Goal: Contribute content: Contribute content

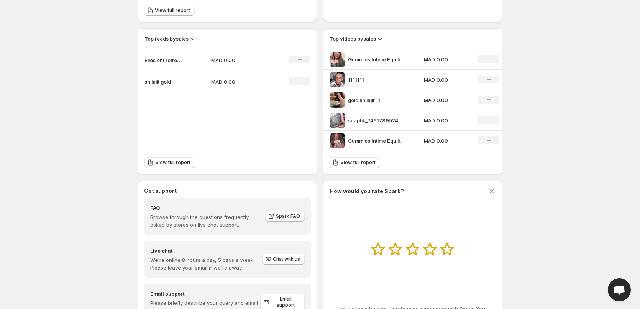
scroll to position [278, 0]
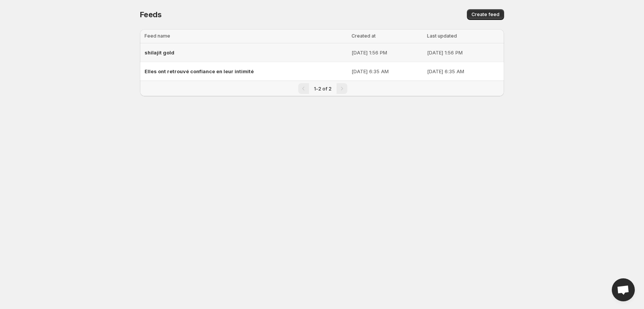
click at [165, 53] on span "shilajit gold" at bounding box center [160, 52] width 30 height 6
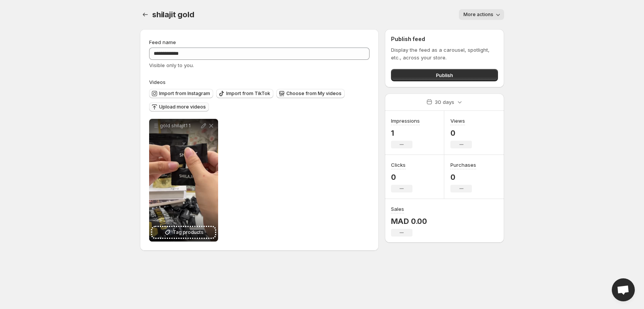
click at [165, 106] on span "Upload more videos" at bounding box center [182, 107] width 47 height 6
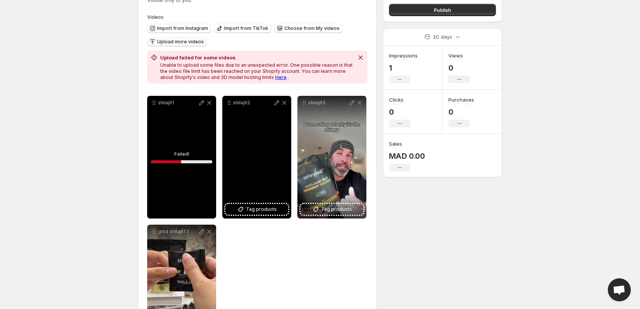
scroll to position [77, 0]
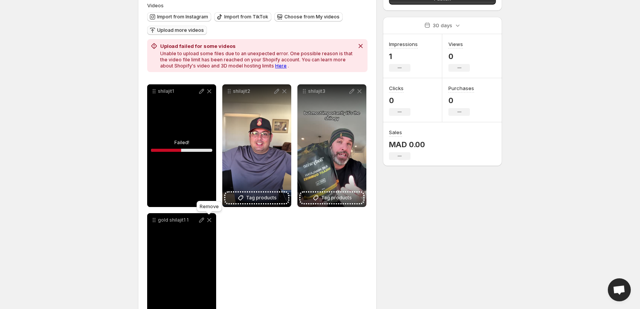
click at [210, 221] on icon at bounding box center [209, 220] width 4 height 4
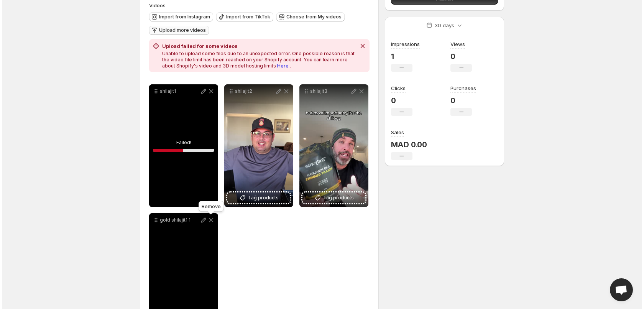
scroll to position [0, 0]
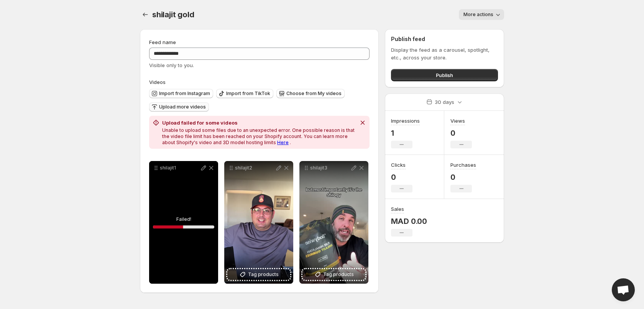
click at [188, 233] on div "shilajit1" at bounding box center [183, 222] width 69 height 123
click at [185, 214] on div "shilajit1" at bounding box center [183, 222] width 69 height 123
click at [210, 169] on icon at bounding box center [211, 168] width 4 height 4
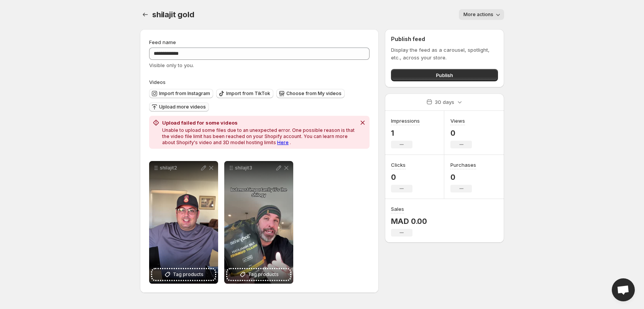
click at [189, 105] on span "Upload more videos" at bounding box center [182, 107] width 47 height 6
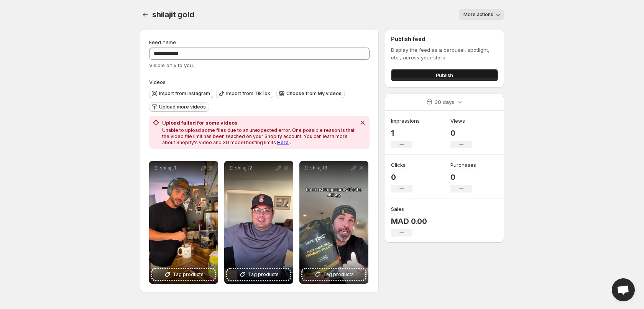
click at [446, 78] on span "Publish" at bounding box center [444, 75] width 17 height 8
click at [446, 75] on span "Publish" at bounding box center [444, 75] width 17 height 8
click at [425, 75] on button "Publish" at bounding box center [444, 75] width 107 height 12
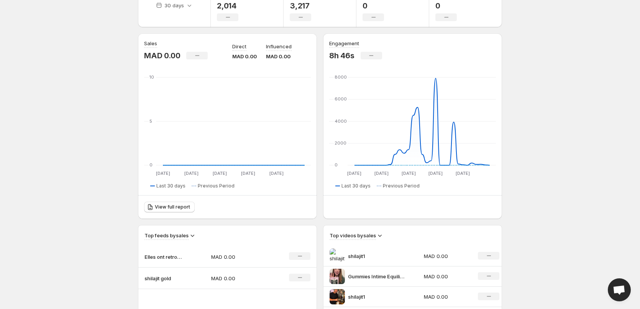
scroll to position [38, 0]
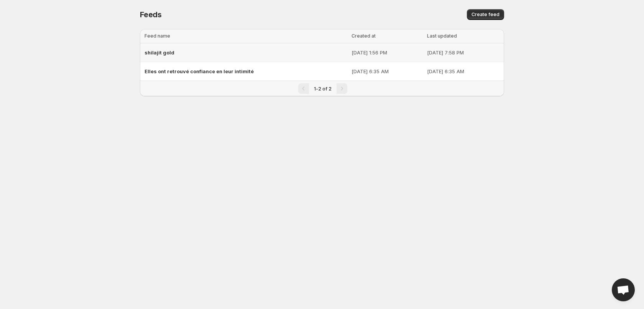
click at [158, 52] on span "shilajit gold" at bounding box center [160, 52] width 30 height 6
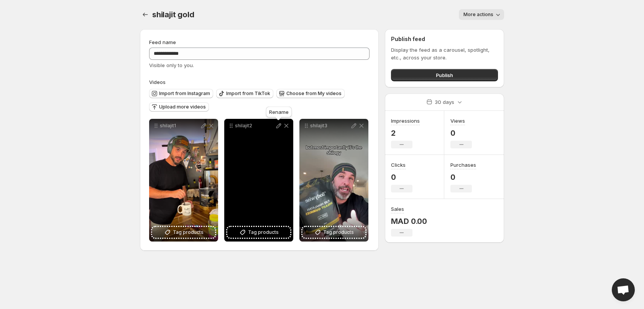
click at [278, 125] on icon at bounding box center [279, 125] width 5 height 5
